Goal: Transaction & Acquisition: Purchase product/service

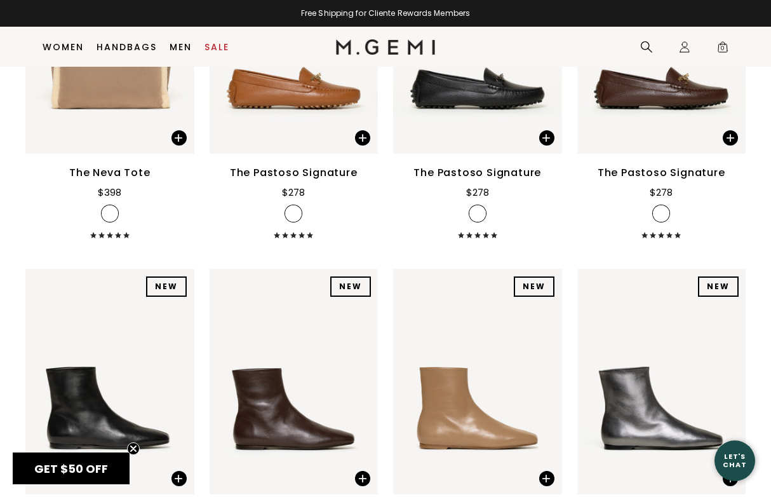
scroll to position [2537, 0]
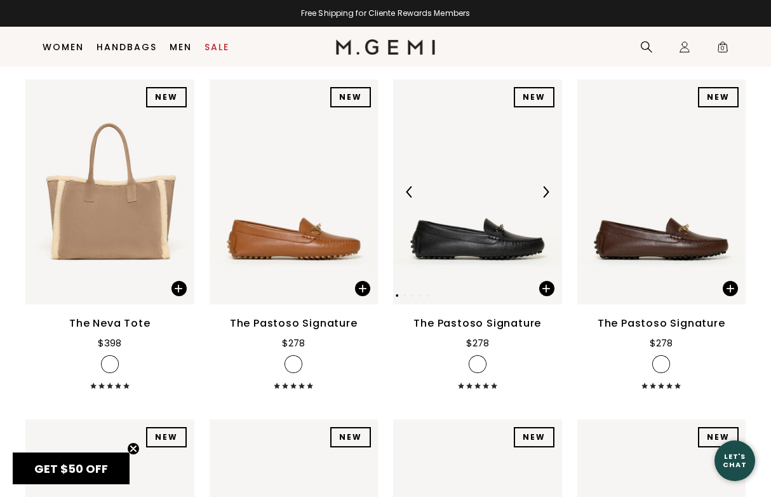
click at [483, 257] on img at bounding box center [477, 192] width 169 height 226
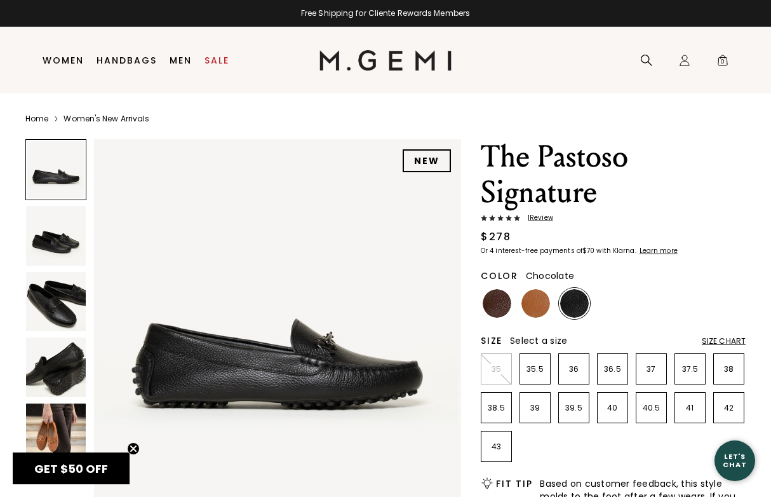
click at [499, 299] on img at bounding box center [497, 303] width 29 height 29
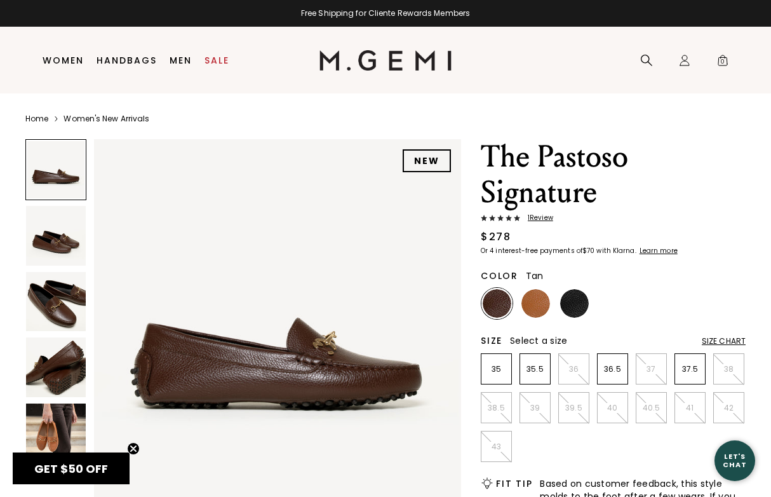
click at [538, 306] on img at bounding box center [536, 303] width 29 height 29
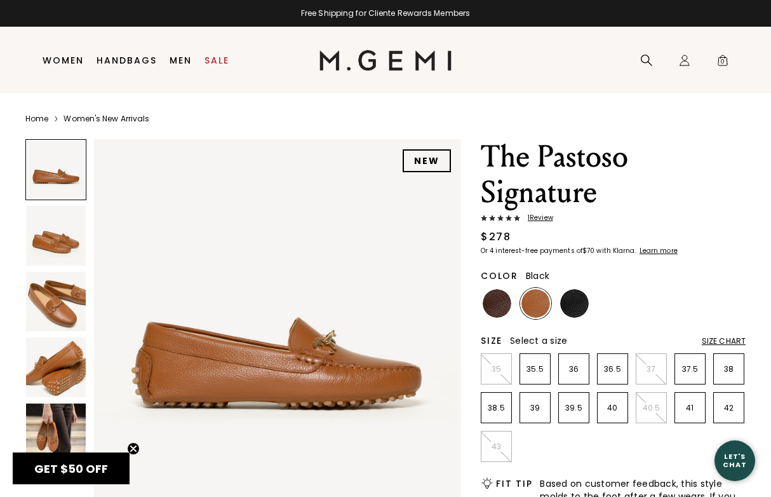
click at [574, 299] on img at bounding box center [574, 303] width 29 height 29
